Goal: Information Seeking & Learning: Understand process/instructions

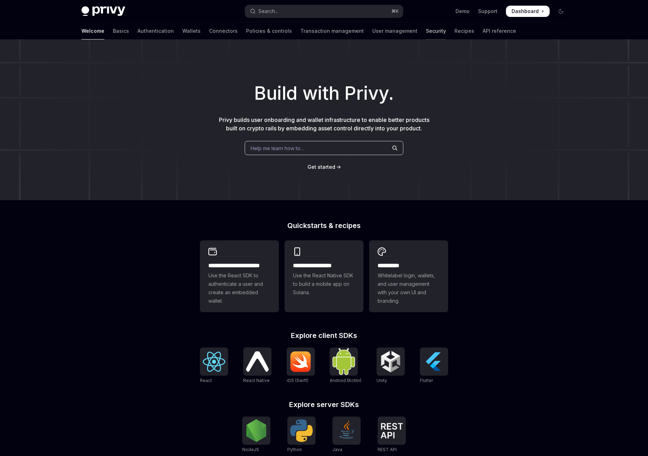
click at [426, 35] on link "Security" at bounding box center [436, 31] width 20 height 17
type textarea "*"
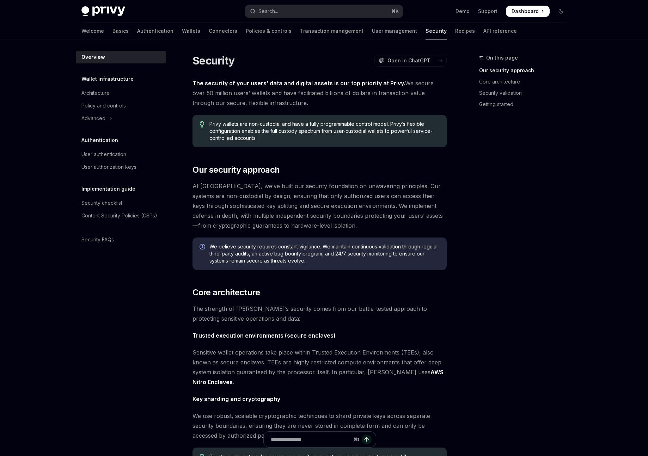
click at [258, 23] on div "Welcome Basics Authentication Wallets Connectors Policies & controls Transactio…" at bounding box center [298, 31] width 435 height 17
click at [264, 15] on div "Search..." at bounding box center [268, 11] width 20 height 8
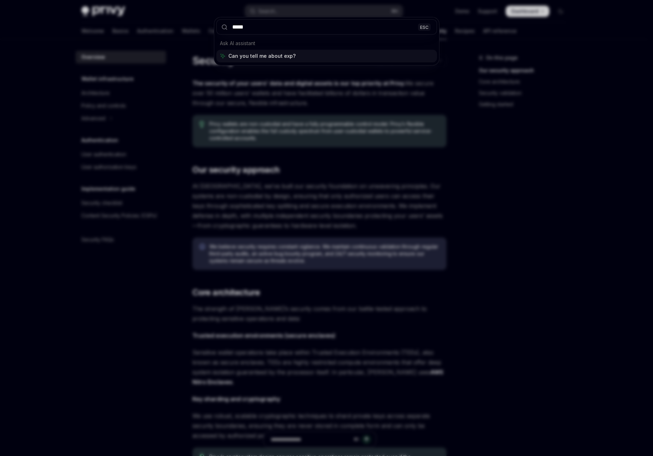
type input "******"
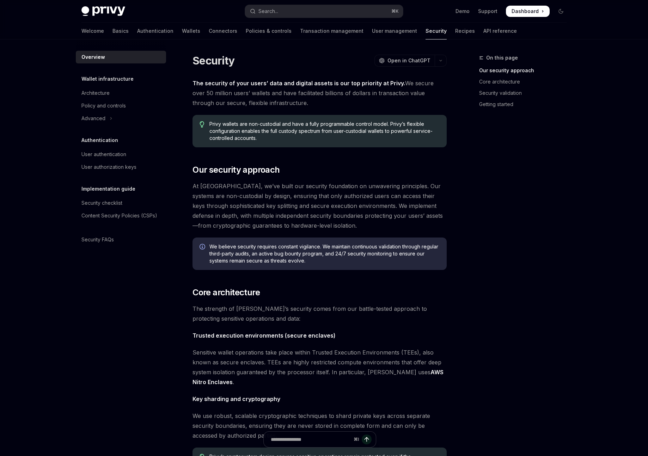
type textarea "*"
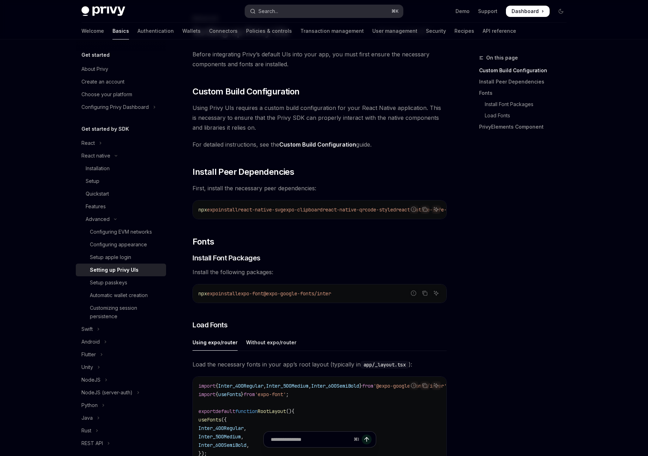
click at [273, 11] on div "Search..." at bounding box center [268, 11] width 20 height 8
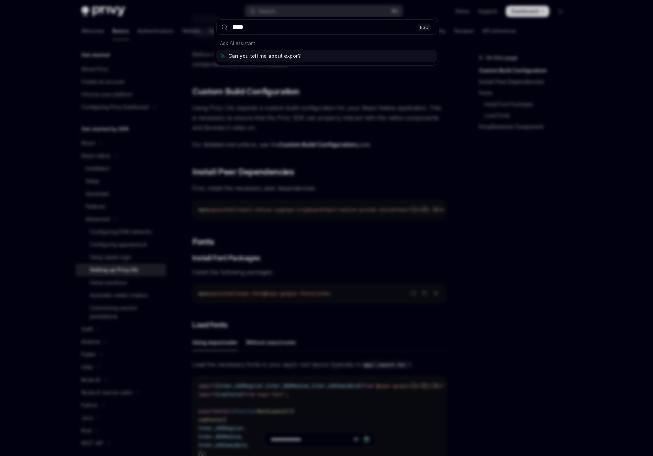
type input "******"
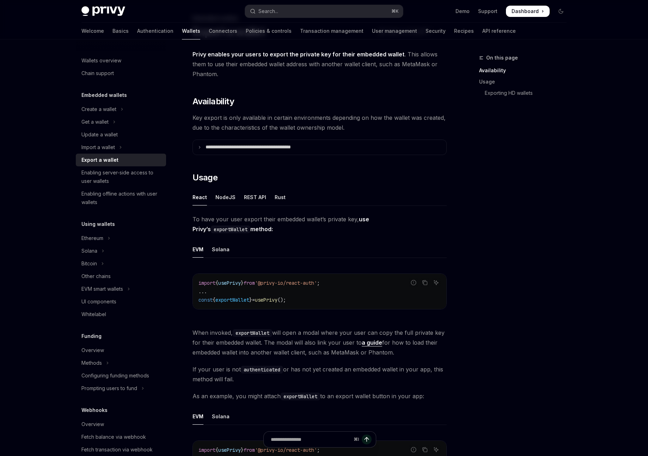
click at [284, 199] on ul "React NodeJS REST API Rust" at bounding box center [319, 197] width 254 height 17
click at [275, 199] on div "Rust" at bounding box center [280, 197] width 11 height 17
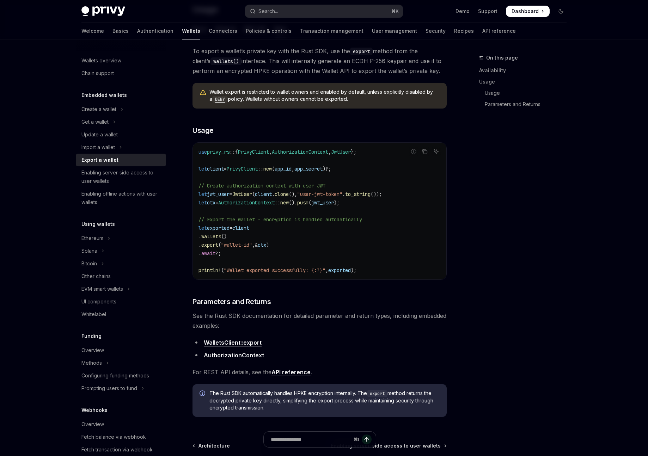
scroll to position [71, 0]
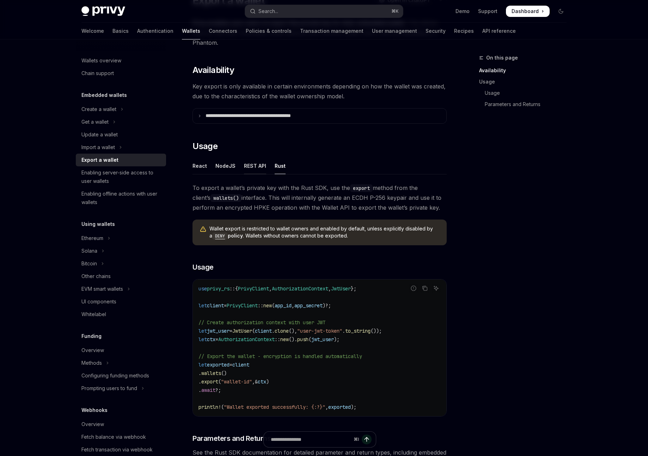
click at [246, 164] on div "REST API" at bounding box center [255, 166] width 22 height 17
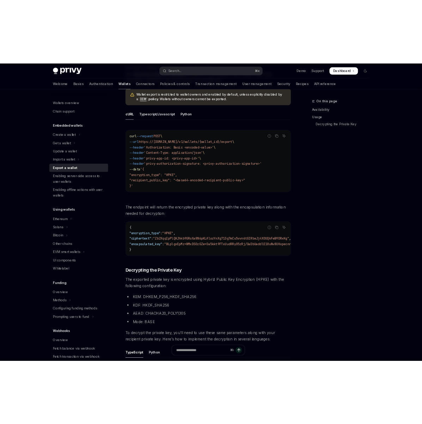
scroll to position [281, 0]
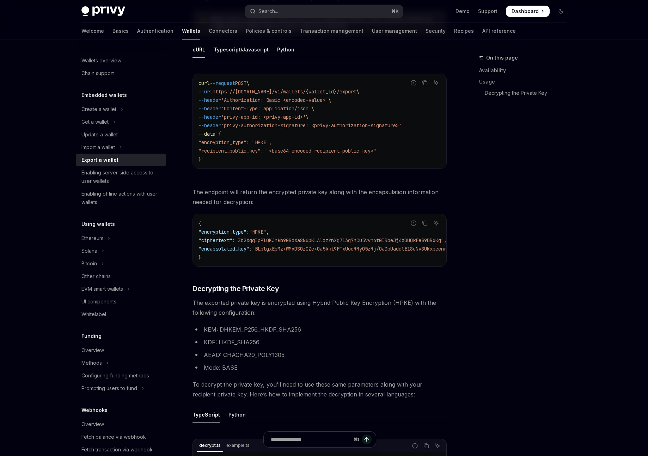
click at [266, 234] on span ""HPKE"" at bounding box center [257, 232] width 17 height 6
click at [266, 229] on span ""HPKE"" at bounding box center [257, 232] width 17 height 6
click at [270, 238] on span ""Zb2XqqIpPlQKJhkb9GRoXa8N6pKLAlozYnXg713g7mCu5vvn6tGIRbeJj4XOUQkFeB9DRxKg"" at bounding box center [339, 240] width 209 height 6
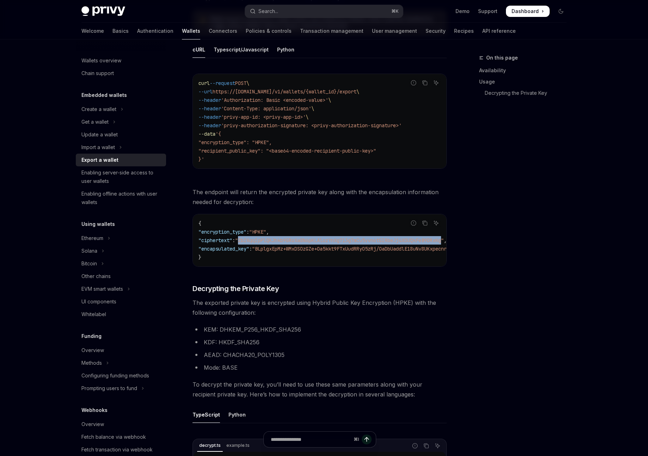
click at [270, 238] on span ""Zb2XqqIpPlQKJhkb9GRoXa8N6pKLAlozYnXg713g7mCu5vvn6tGIRbeJj4XOUQkFeB9DRxKg"" at bounding box center [339, 240] width 209 height 6
click at [266, 229] on span ""HPKE"" at bounding box center [257, 232] width 17 height 6
click at [324, 95] on code "curl --request POST \ --url https://[DOMAIN_NAME]/v1/wallets/{wallet_id}/export…" at bounding box center [319, 121] width 242 height 85
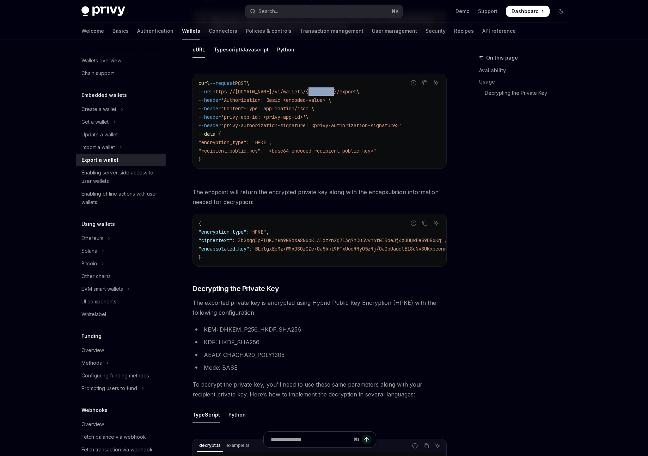
click at [324, 95] on code "curl --request POST \ --url https://[DOMAIN_NAME]/v1/wallets/{wallet_id}/export…" at bounding box center [319, 121] width 242 height 85
type textarea "*"
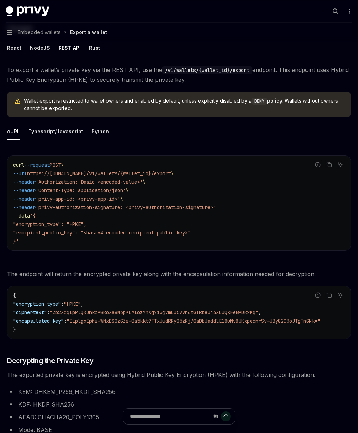
drag, startPoint x: 1, startPoint y: 82, endPoint x: -11, endPoint y: 85, distance: 12.6
click at [0, 85] on html "Skip to main content Privy Docs home page Search... ⌘ K Demo Support Dashboard …" at bounding box center [179, 34] width 358 height 433
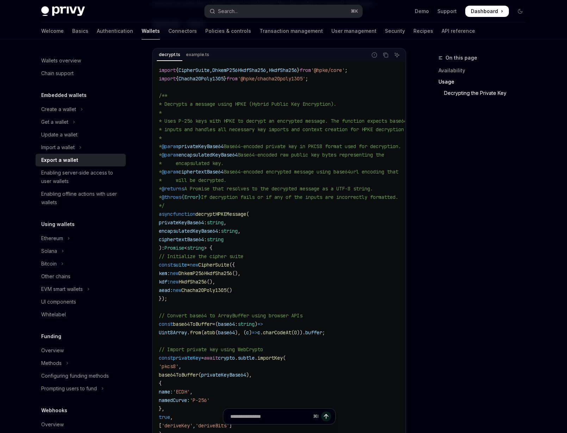
scroll to position [685, 0]
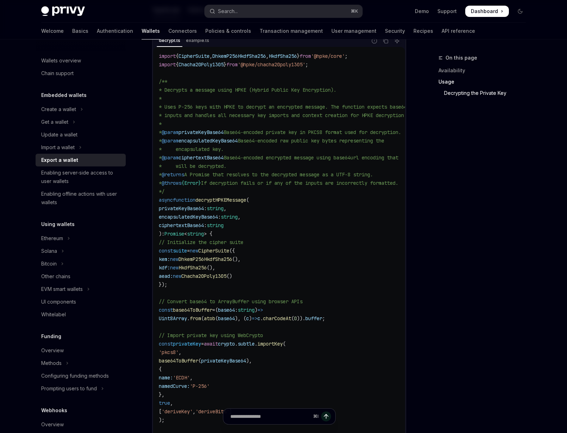
click at [232, 261] on span "DhkemP256HkdfSha256" at bounding box center [206, 259] width 54 height 6
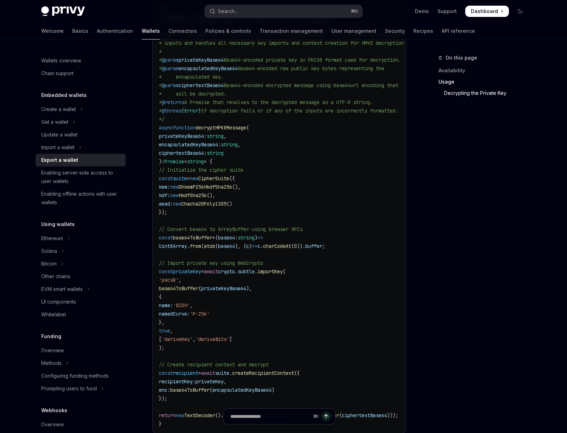
scroll to position [816, 0]
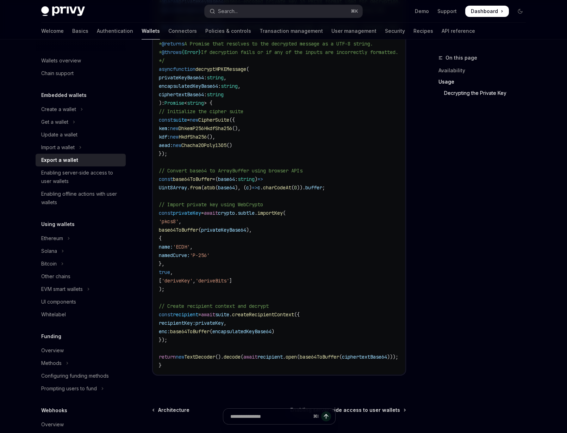
click at [261, 253] on code "import { CipherSuite , DhkemP256HkdfSha256 , HkdfSha256 } from '@hpke/core' ; i…" at bounding box center [303, 145] width 288 height 448
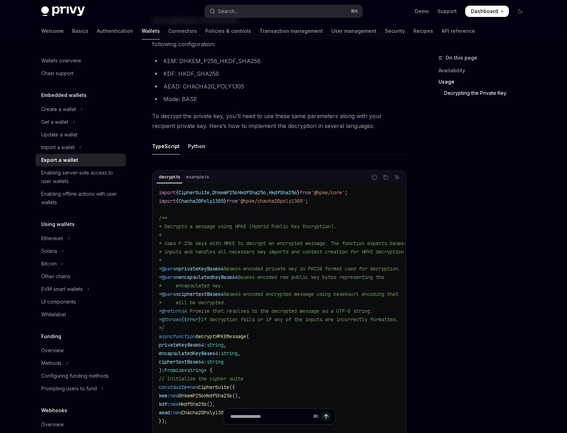
scroll to position [553, 0]
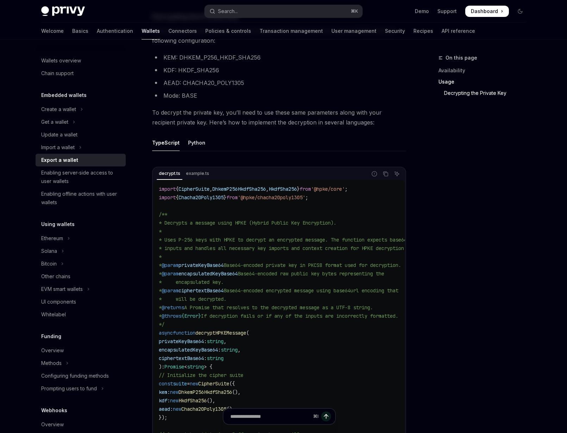
click at [261, 251] on span "* inputs and handles all necessary key imports and context creation for HPKE de…" at bounding box center [283, 248] width 248 height 6
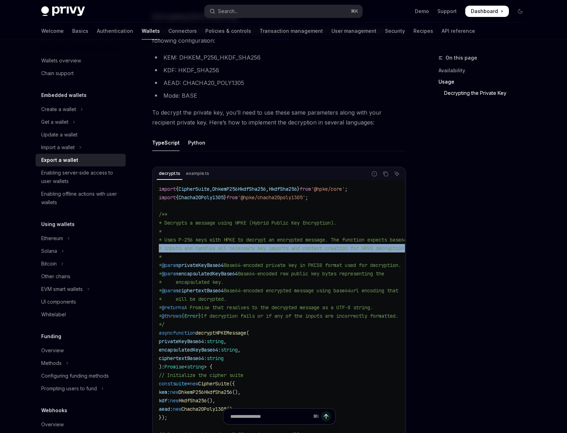
click at [261, 251] on span "* inputs and handles all necessary key imports and context creation for HPKE de…" at bounding box center [283, 248] width 248 height 6
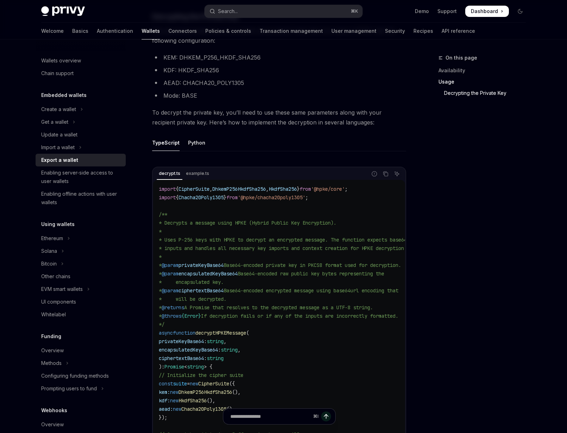
click at [261, 251] on span "* inputs and handles all necessary key imports and context creation for HPKE de…" at bounding box center [283, 248] width 248 height 6
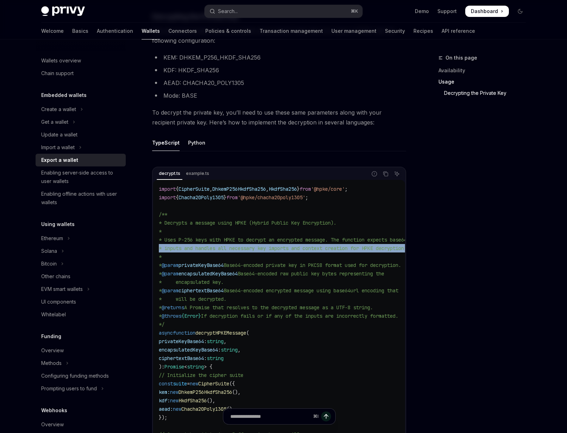
click at [261, 251] on span "* inputs and handles all necessary key imports and context creation for HPKE de…" at bounding box center [283, 248] width 248 height 6
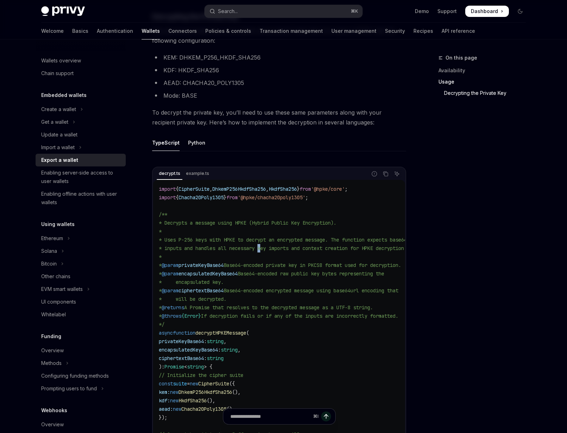
click at [261, 251] on span "* inputs and handles all necessary key imports and context creation for HPKE de…" at bounding box center [283, 248] width 248 height 6
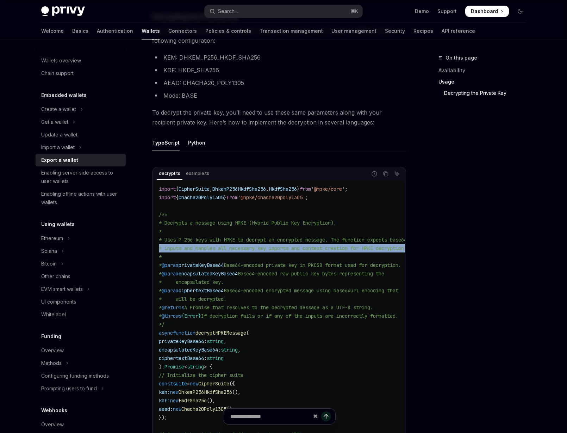
click at [261, 251] on span "* inputs and handles all necessary key imports and context creation for HPKE de…" at bounding box center [283, 248] width 248 height 6
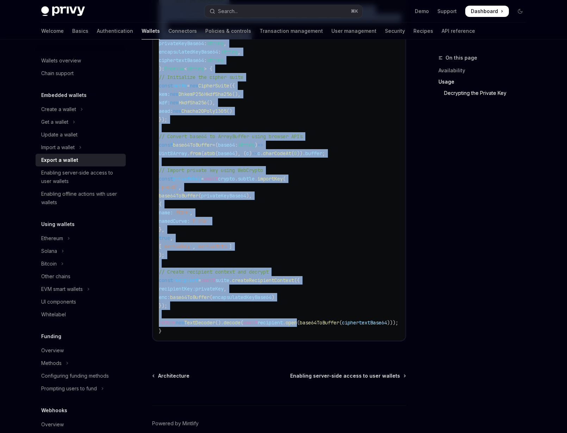
scroll to position [890, 0]
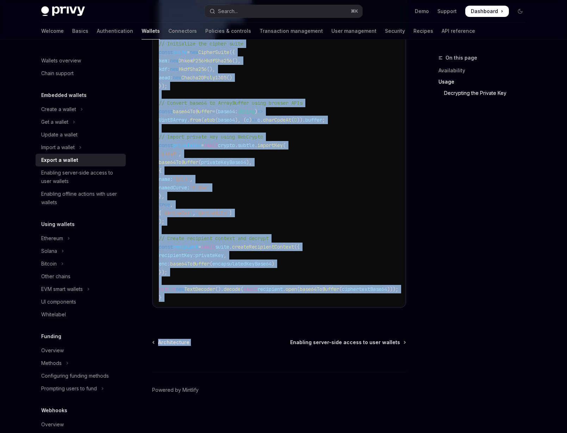
drag, startPoint x: 150, startPoint y: 142, endPoint x: 290, endPoint y: 322, distance: 228.0
click at [211, 299] on div "import { CipherSuite , DhkemP256HkdfSha256 , HkdfSha256 } from '@hpke/core' ; i…" at bounding box center [279, 77] width 252 height 458
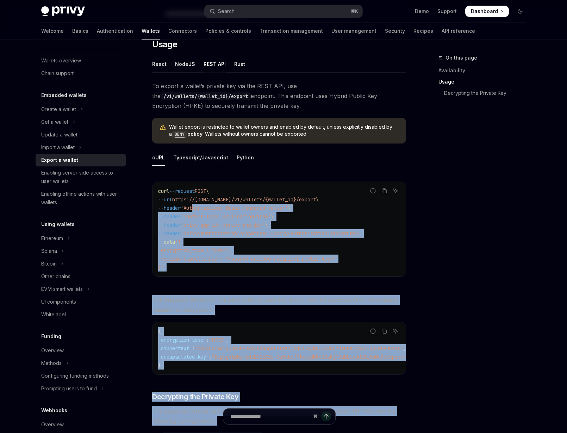
drag, startPoint x: 217, startPoint y: 297, endPoint x: 199, endPoint y: 204, distance: 94.7
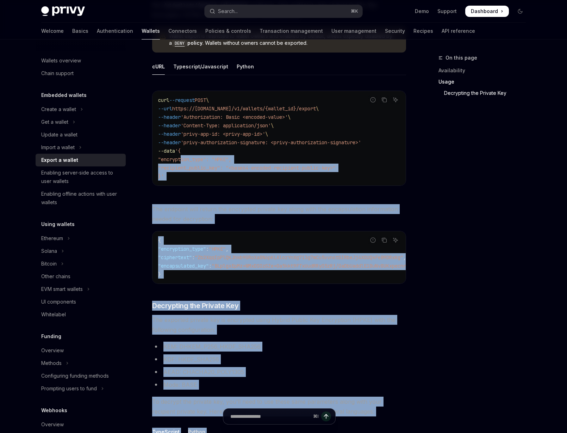
scroll to position [204, 0]
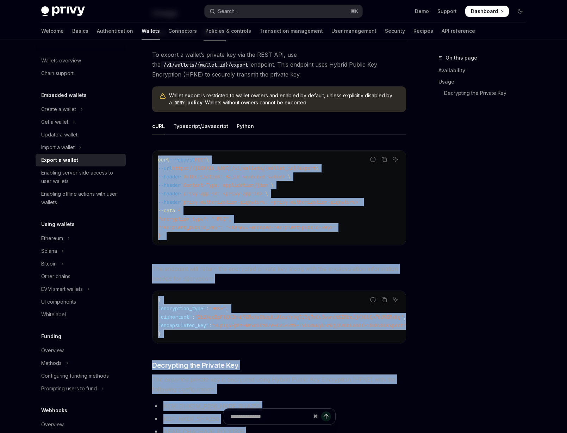
drag, startPoint x: 168, startPoint y: 398, endPoint x: 157, endPoint y: 158, distance: 240.6
copy div "curl --request POST \ --url https://api.privy.io/v1/wallets/{wallet_id}/export …"
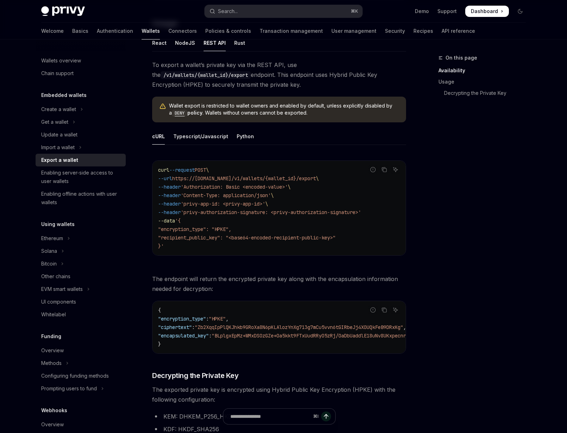
scroll to position [124, 0]
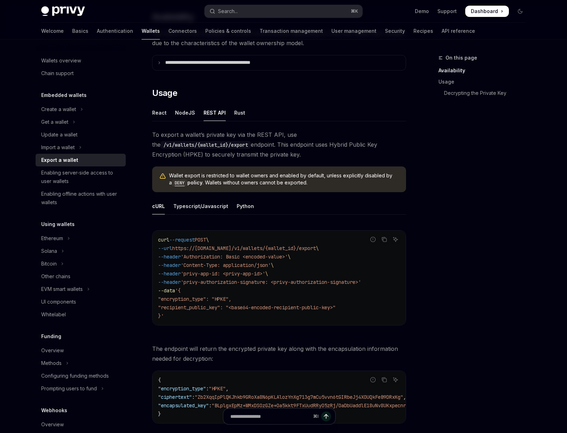
click at [231, 115] on ul "React NodeJS REST API Rust" at bounding box center [279, 112] width 254 height 17
click at [234, 115] on div "Rust" at bounding box center [239, 112] width 11 height 17
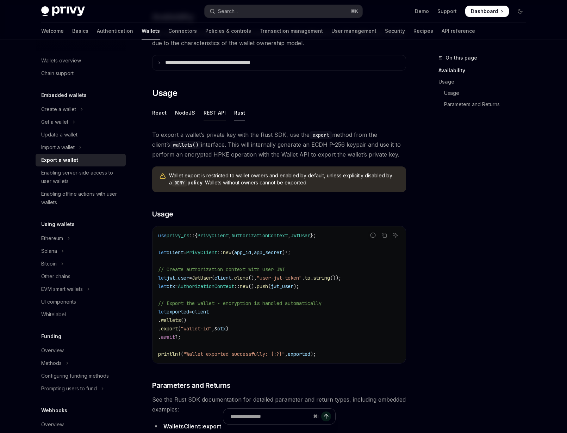
click at [222, 113] on div "REST API" at bounding box center [215, 112] width 22 height 17
type textarea "*"
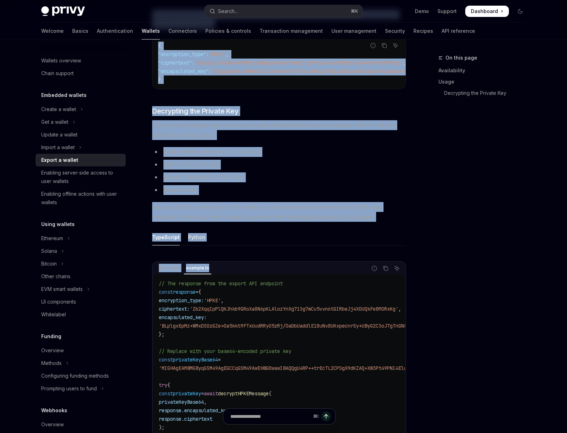
scroll to position [608, 0]
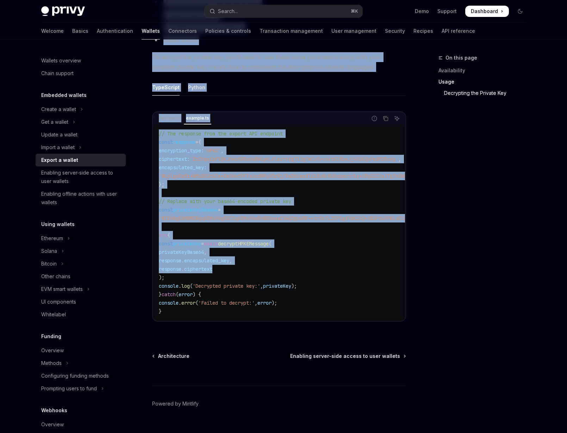
drag, startPoint x: 145, startPoint y: 138, endPoint x: 318, endPoint y: 269, distance: 217.6
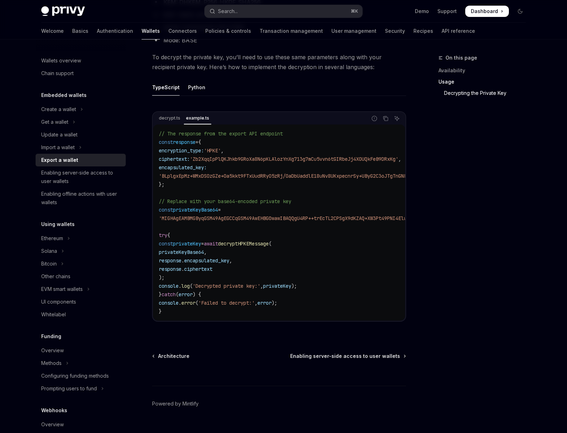
click at [316, 283] on code "// The response from the export API endpoint const response = { encryption_type…" at bounding box center [431, 222] width 544 height 186
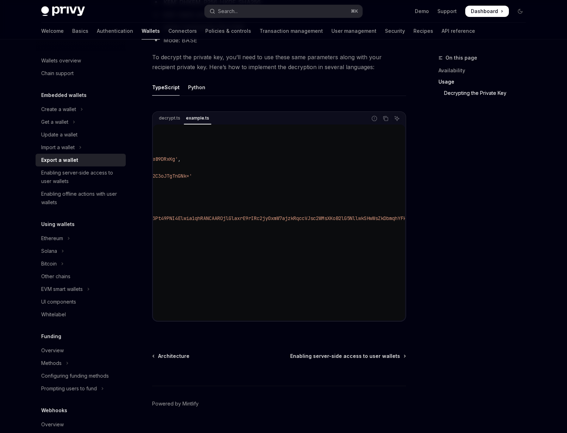
scroll to position [0, 152]
drag, startPoint x: 202, startPoint y: 318, endPoint x: 157, endPoint y: 298, distance: 48.9
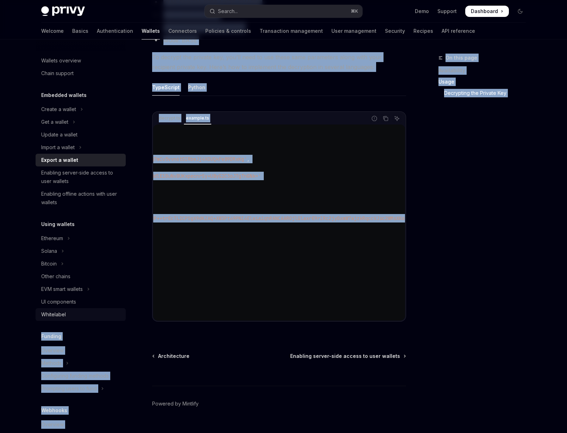
drag, startPoint x: 152, startPoint y: 313, endPoint x: 111, endPoint y: 313, distance: 40.2
click at [177, 303] on code "// The response from the export API endpoint const response = { encryption_type…" at bounding box center [279, 222] width 544 height 186
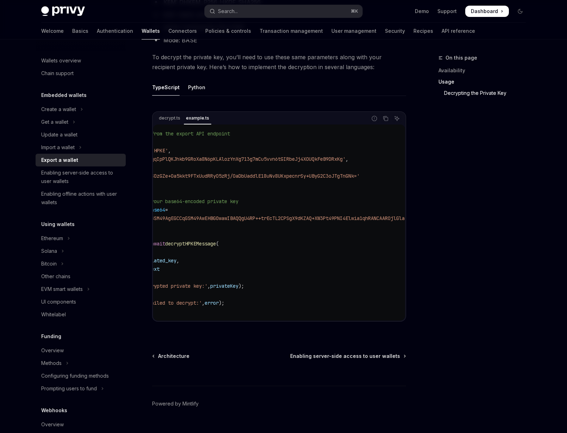
scroll to position [0, 0]
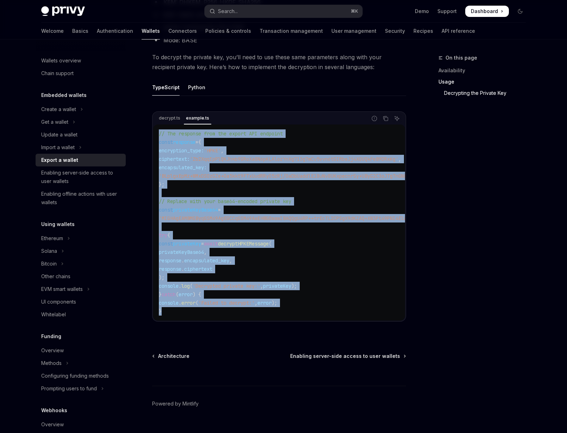
drag, startPoint x: 173, startPoint y: 293, endPoint x: 143, endPoint y: 132, distance: 163.5
copy code "// The response from the export API endpoint const response = { encryption_type…"
click at [279, 167] on code "// The response from the export API endpoint const response = { encryption_type…" at bounding box center [431, 222] width 544 height 186
